Goal: Task Accomplishment & Management: Manage account settings

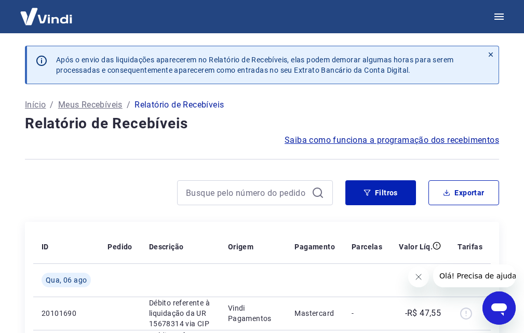
click at [491, 53] on icon at bounding box center [491, 54] width 7 height 7
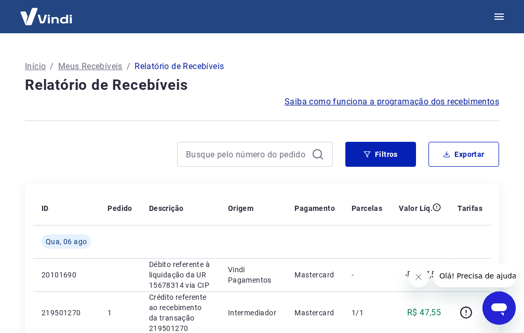
click at [395, 101] on span "Saiba como funciona a programação dos recebimentos" at bounding box center [392, 102] width 215 height 12
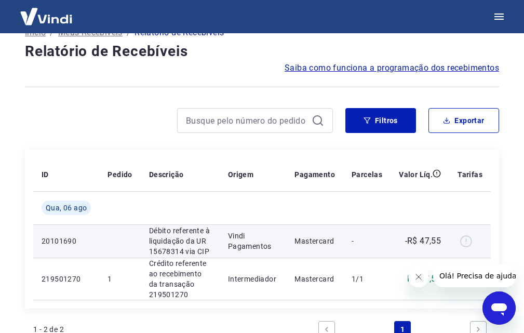
scroll to position [52, 0]
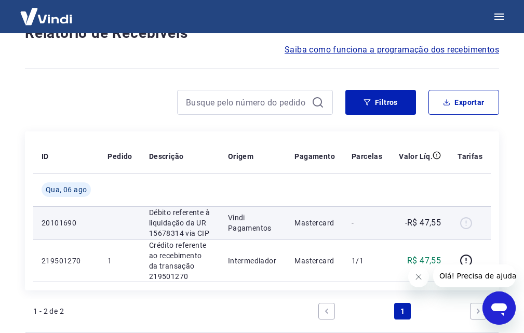
click at [466, 225] on div at bounding box center [470, 223] width 25 height 17
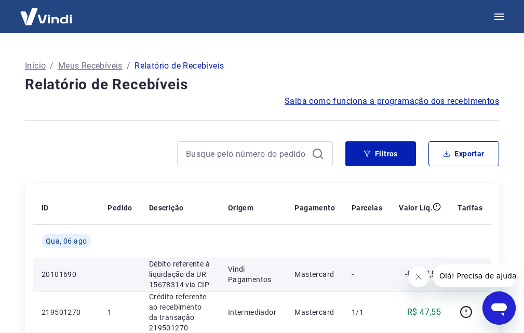
scroll to position [0, 0]
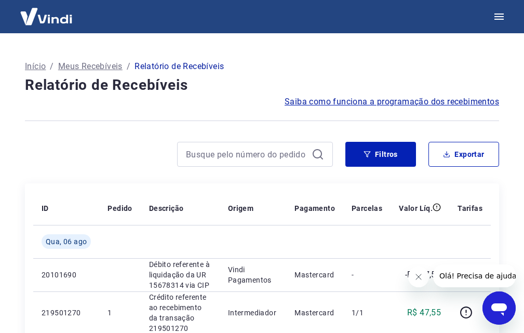
click at [95, 63] on p "Meus Recebíveis" at bounding box center [90, 66] width 64 height 12
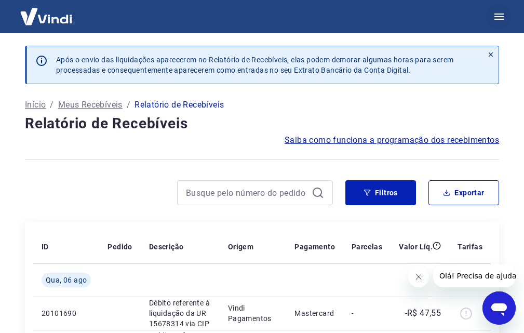
click at [500, 15] on icon "button" at bounding box center [499, 16] width 12 height 12
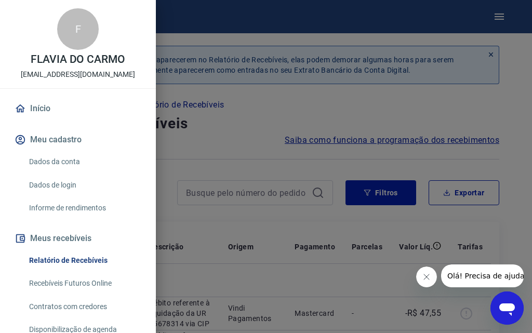
click at [71, 238] on button "Meus recebíveis" at bounding box center [77, 238] width 131 height 23
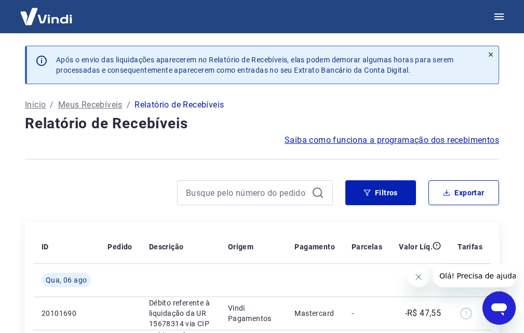
click at [488, 51] on icon at bounding box center [491, 54] width 7 height 7
click at [489, 54] on icon at bounding box center [491, 54] width 7 height 7
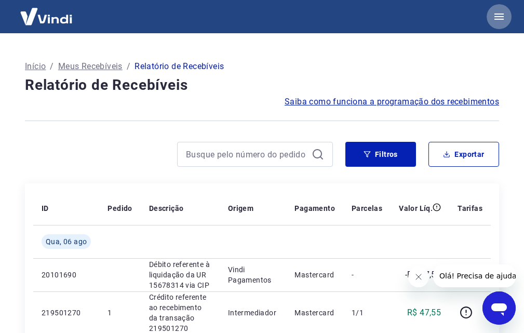
click at [499, 17] on icon "button" at bounding box center [499, 17] width 9 height 6
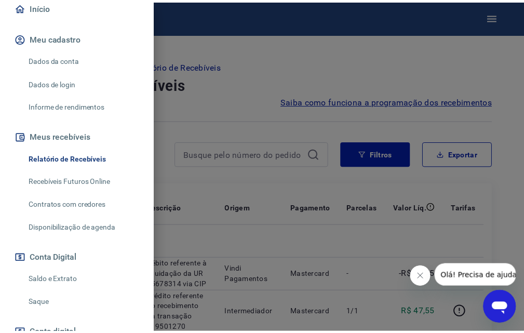
scroll to position [104, 0]
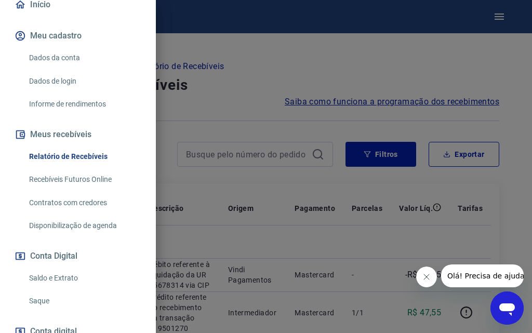
click at [67, 275] on link "Saldo e Extrato" at bounding box center [84, 278] width 119 height 21
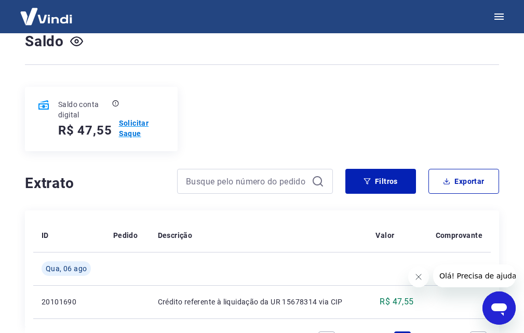
scroll to position [63, 0]
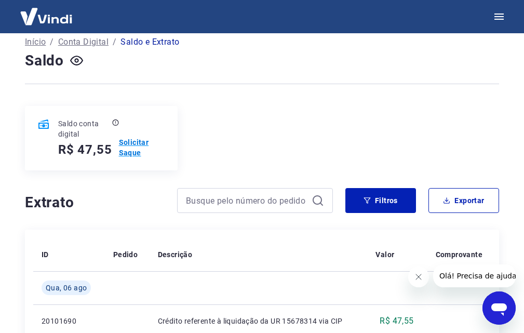
click at [129, 147] on p "Solicitar Saque" at bounding box center [142, 147] width 46 height 21
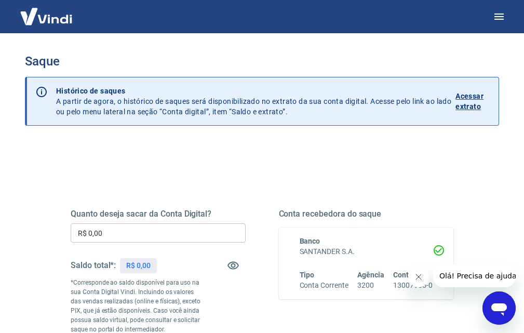
click at [126, 233] on input "R$ 0,00" at bounding box center [158, 233] width 175 height 19
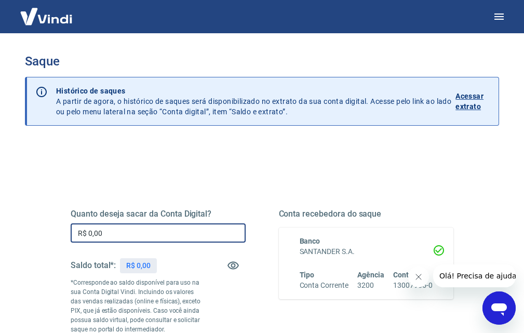
click at [126, 233] on input "R$ 0,00" at bounding box center [158, 233] width 175 height 19
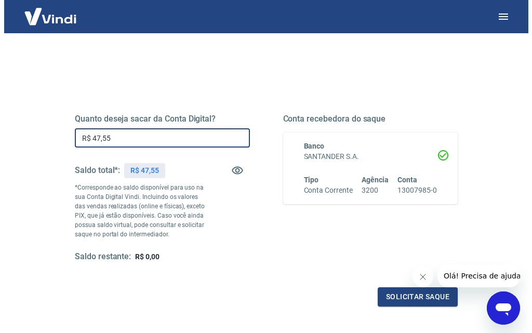
scroll to position [156, 0]
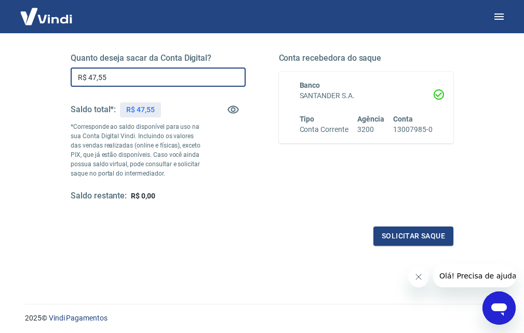
type input "R$ 47,55"
click at [163, 218] on div "Quanto deseja sacar da Conta Digital? R$ 47,55 ​ Saldo total*: R$ 47,55 *Corres…" at bounding box center [262, 137] width 383 height 218
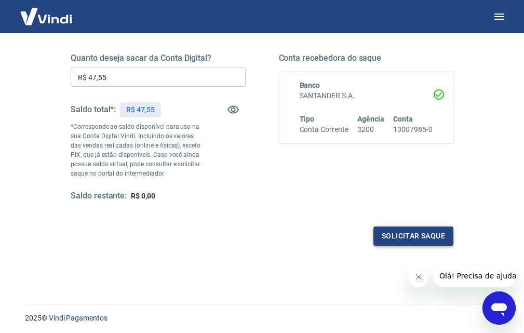
click at [417, 233] on button "Solicitar saque" at bounding box center [414, 236] width 80 height 19
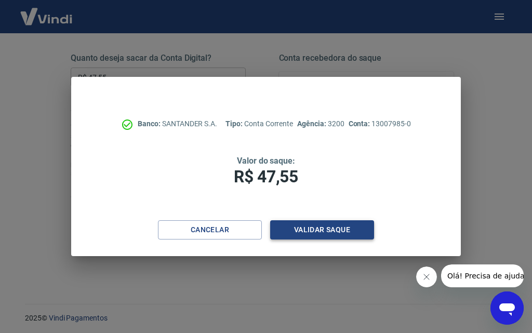
click at [333, 229] on button "Validar saque" at bounding box center [322, 229] width 104 height 19
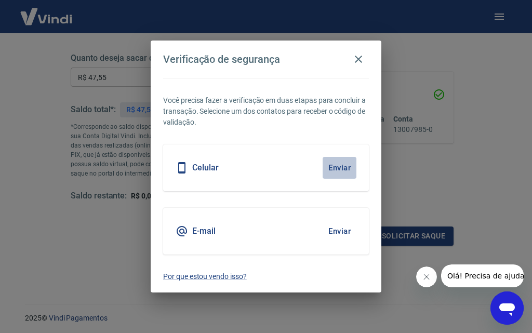
click at [341, 168] on button "Enviar" at bounding box center [340, 168] width 34 height 22
click at [339, 165] on button "Enviar" at bounding box center [340, 168] width 34 height 22
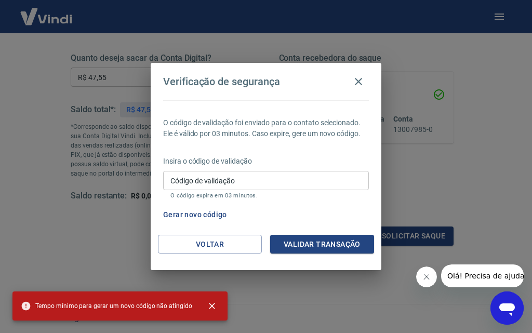
click at [246, 183] on input "Código de validação" at bounding box center [266, 180] width 206 height 19
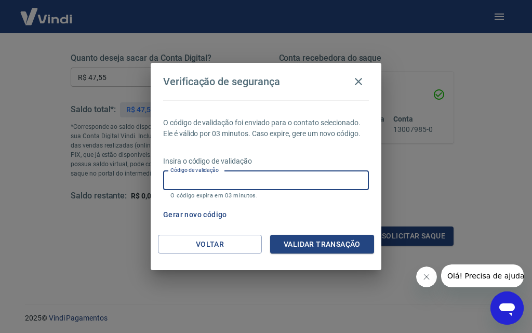
click at [207, 178] on input "Código de validação" at bounding box center [266, 180] width 206 height 19
click at [202, 215] on button "Gerar novo código" at bounding box center [195, 214] width 72 height 19
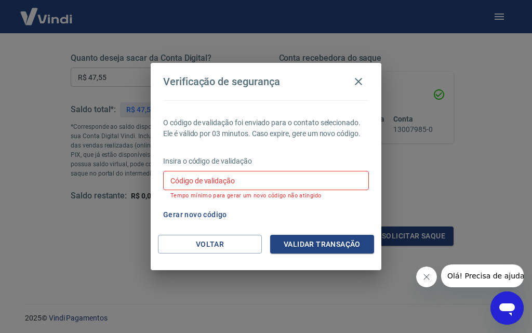
click at [207, 182] on input "Código de validação" at bounding box center [266, 180] width 206 height 19
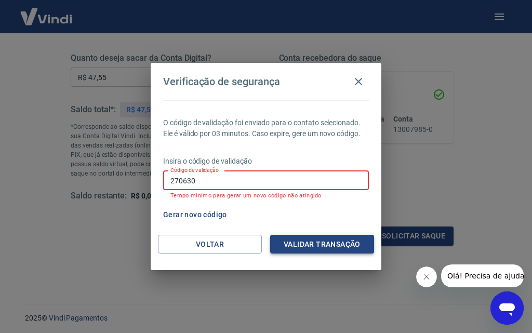
type input "270630"
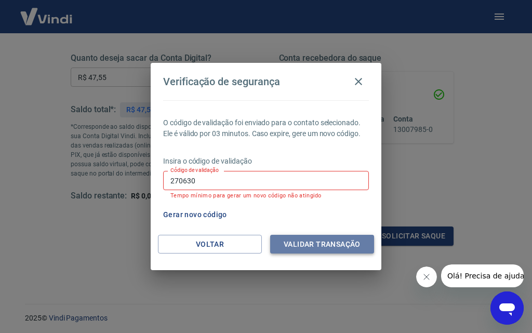
click at [315, 251] on button "Validar transação" at bounding box center [322, 244] width 104 height 19
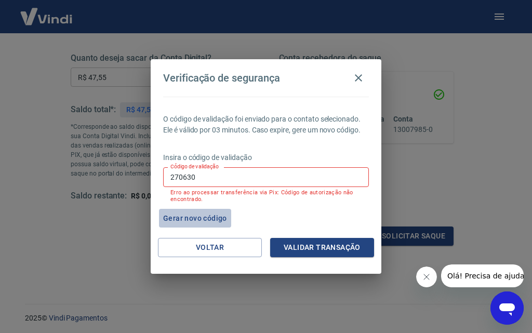
click at [200, 217] on button "Gerar novo código" at bounding box center [195, 218] width 72 height 19
click at [197, 170] on label "Código de validação" at bounding box center [194, 167] width 48 height 8
click at [197, 170] on input "270630" at bounding box center [266, 176] width 206 height 19
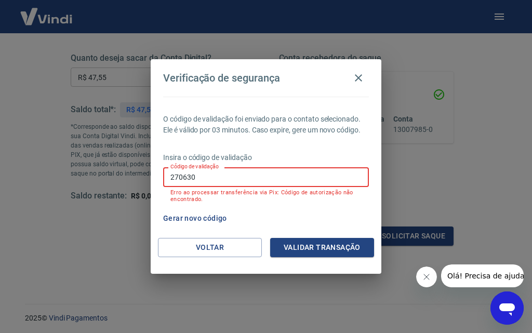
click at [201, 182] on input "270630" at bounding box center [266, 176] width 206 height 19
click at [193, 178] on input "Código de validação" at bounding box center [266, 176] width 206 height 19
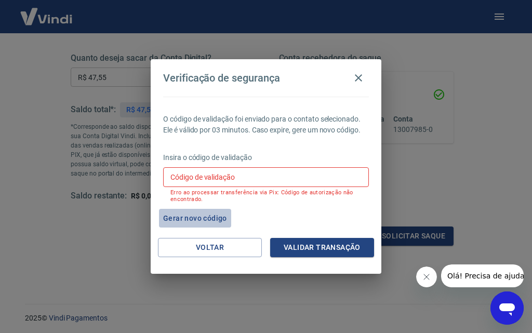
click at [198, 214] on button "Gerar novo código" at bounding box center [195, 218] width 72 height 19
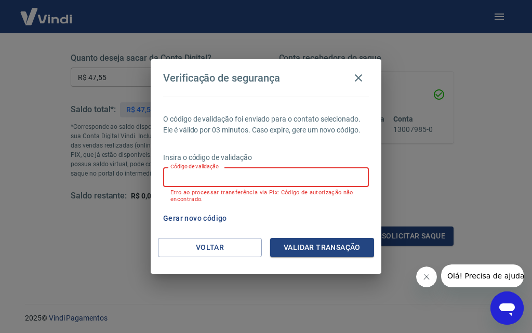
click at [203, 177] on input "Código de validação" at bounding box center [266, 176] width 206 height 19
click at [352, 245] on button "Validar transação" at bounding box center [322, 247] width 104 height 19
click at [323, 246] on button "Validar transação" at bounding box center [322, 247] width 104 height 19
click at [194, 180] on input "488457" at bounding box center [266, 176] width 206 height 19
click at [194, 179] on input "488457" at bounding box center [266, 176] width 206 height 19
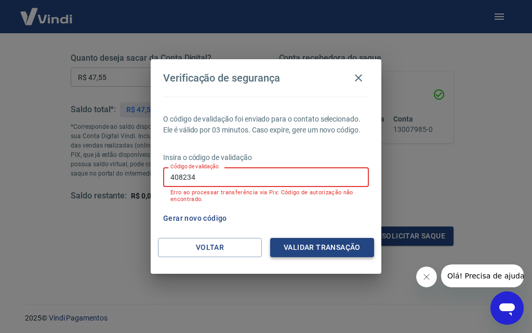
type input "408234"
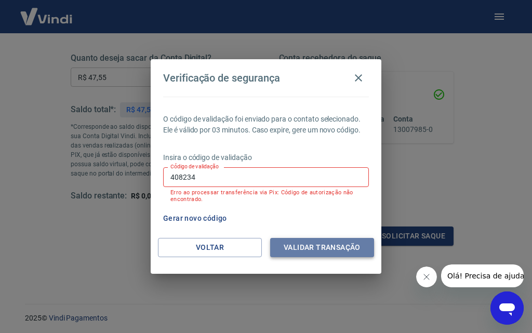
click at [312, 241] on button "Validar transação" at bounding box center [322, 247] width 104 height 19
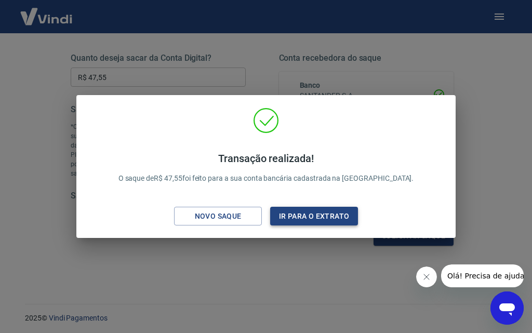
click at [312, 216] on button "Ir para o extrato" at bounding box center [314, 216] width 88 height 19
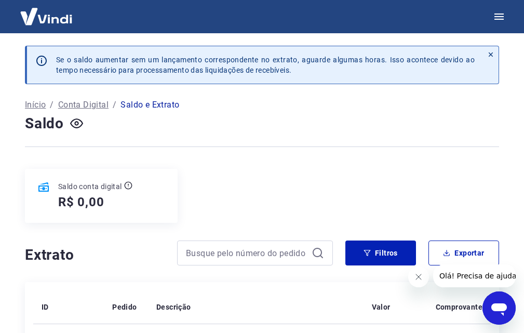
click at [492, 54] on icon at bounding box center [491, 54] width 7 height 7
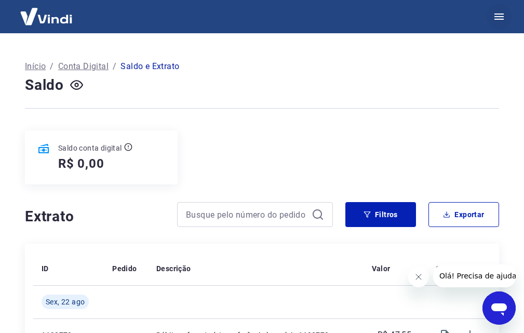
click at [498, 17] on icon "button" at bounding box center [499, 17] width 9 height 6
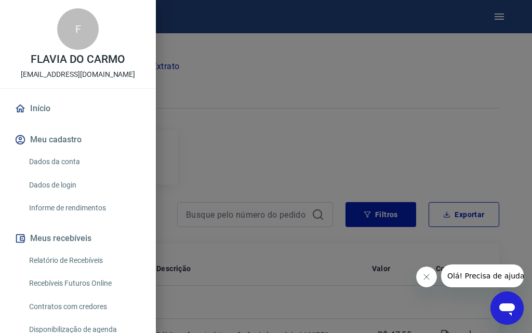
click at [233, 55] on div at bounding box center [266, 166] width 532 height 333
